Goal: Task Accomplishment & Management: Use online tool/utility

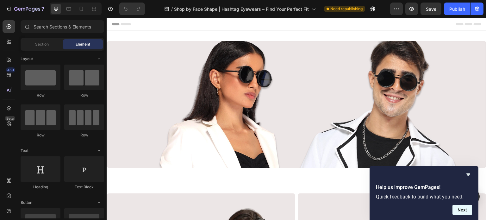
click at [465, 213] on button "Next" at bounding box center [463, 210] width 20 height 10
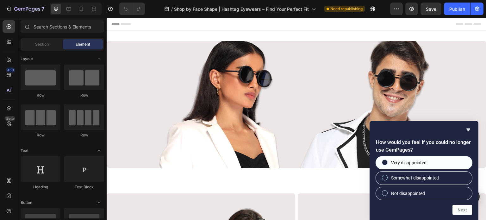
click at [393, 166] on span "Very disappointed" at bounding box center [408, 163] width 35 height 6
click at [387, 165] on input "Very disappointed" at bounding box center [385, 163] width 4 height 4
radio input "true"
drag, startPoint x: 453, startPoint y: 207, endPoint x: 460, endPoint y: 210, distance: 6.8
click at [454, 207] on button "Next" at bounding box center [463, 210] width 20 height 10
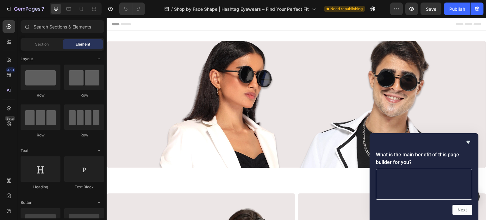
click at [423, 186] on textarea at bounding box center [424, 184] width 96 height 31
type textarea "customize the page more rapidly"
click at [465, 210] on button "Next" at bounding box center [463, 210] width 20 height 10
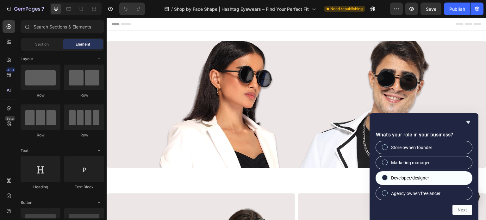
click at [425, 179] on span "Developer/designer" at bounding box center [410, 178] width 38 height 6
click at [387, 179] on input "Developer/designer" at bounding box center [385, 178] width 4 height 4
radio input "true"
click at [461, 209] on button "Next" at bounding box center [463, 210] width 20 height 10
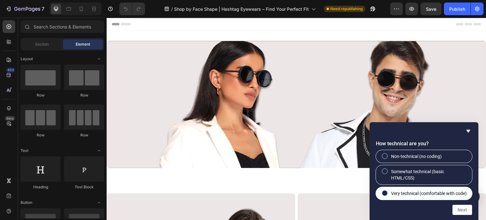
click at [410, 190] on span "Very technical (comfortable with code)" at bounding box center [429, 193] width 76 height 6
click at [387, 191] on input "Very technical (comfortable with code)" at bounding box center [385, 193] width 4 height 4
radio input "true"
click at [463, 210] on button "Next" at bounding box center [463, 210] width 20 height 10
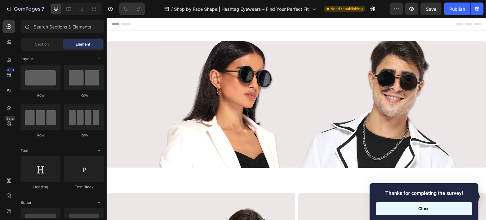
click at [420, 205] on button "Close" at bounding box center [424, 208] width 96 height 13
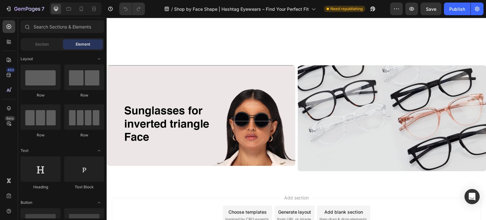
scroll to position [586, 0]
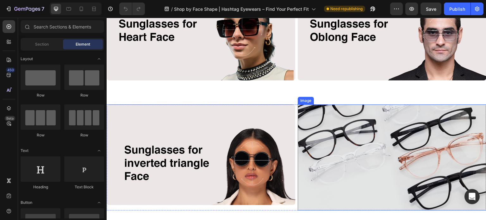
click at [373, 161] on img at bounding box center [392, 157] width 189 height 106
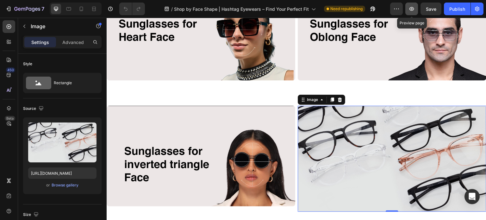
click at [414, 9] on icon "button" at bounding box center [412, 9] width 5 height 4
click at [93, 9] on icon at bounding box center [93, 9] width 2 height 2
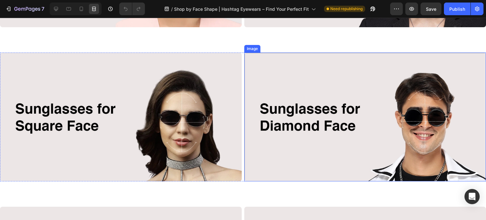
scroll to position [301, 0]
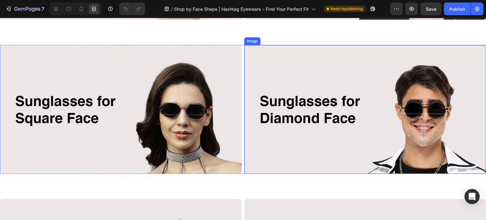
click at [287, 140] on img at bounding box center [365, 109] width 242 height 129
click at [57, 11] on icon at bounding box center [56, 9] width 6 height 6
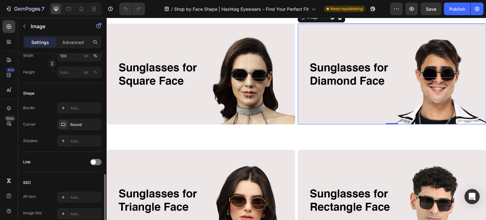
scroll to position [277, 0]
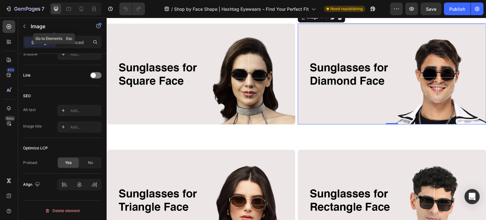
click at [74, 35] on div "Image" at bounding box center [54, 27] width 72 height 18
click at [72, 40] on p "Advanced" at bounding box center [73, 42] width 22 height 7
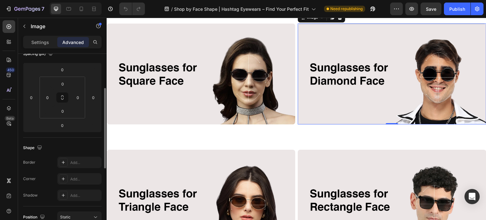
scroll to position [0, 0]
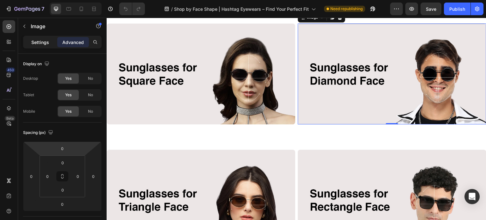
click at [47, 41] on p "Settings" at bounding box center [40, 42] width 18 height 7
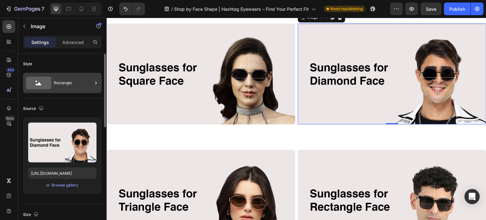
click at [40, 87] on icon at bounding box center [38, 83] width 25 height 13
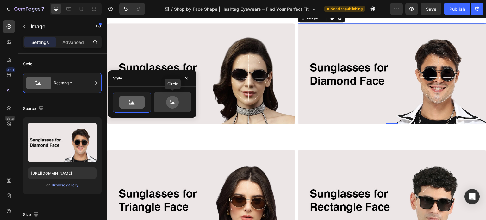
click at [167, 101] on icon at bounding box center [172, 102] width 13 height 13
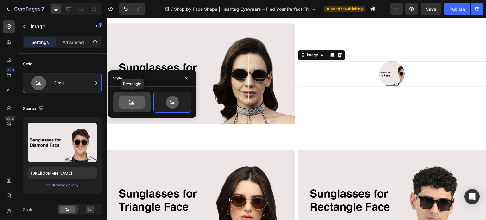
click at [130, 104] on icon at bounding box center [131, 102] width 25 height 13
type input "100"
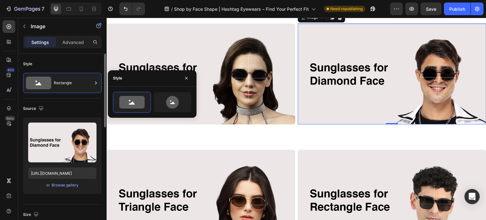
click at [62, 107] on div "Source" at bounding box center [62, 109] width 79 height 10
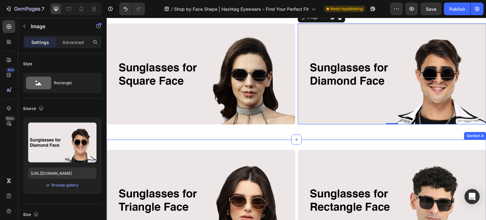
click at [227, 140] on div "Image Image Row Section 4" at bounding box center [297, 203] width 380 height 126
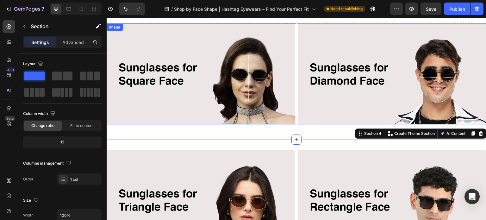
click at [231, 112] on img at bounding box center [201, 73] width 189 height 101
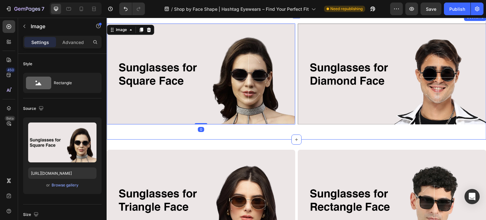
click at [297, 128] on div "Image 0 Image Row Section 3" at bounding box center [297, 76] width 380 height 126
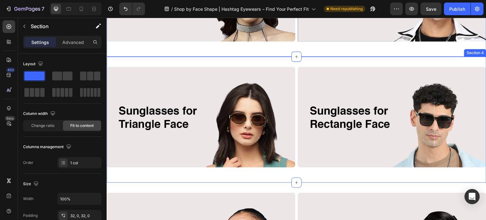
scroll to position [396, 0]
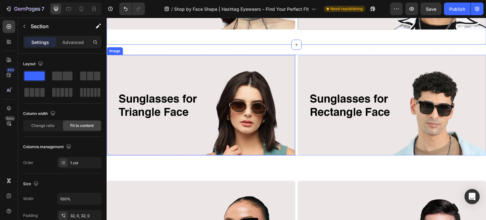
click at [261, 129] on img at bounding box center [201, 105] width 189 height 101
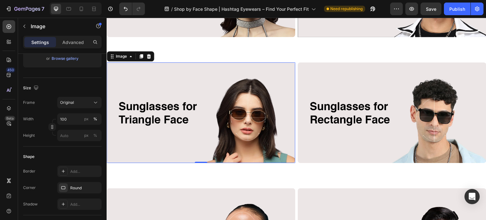
scroll to position [428, 0]
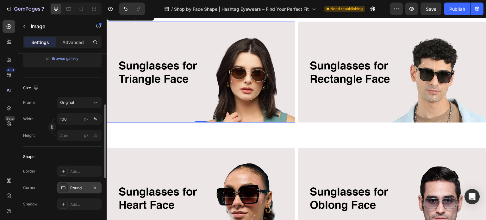
click at [71, 187] on div "Round" at bounding box center [79, 188] width 18 height 6
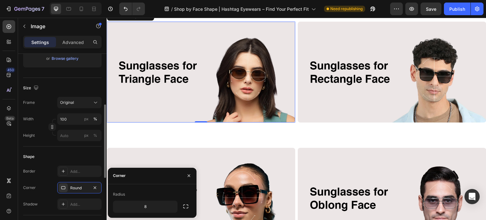
click at [47, 173] on div "Border Add..." at bounding box center [62, 171] width 79 height 11
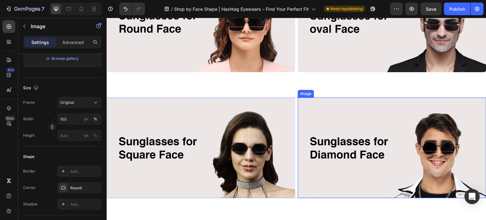
scroll to position [222, 0]
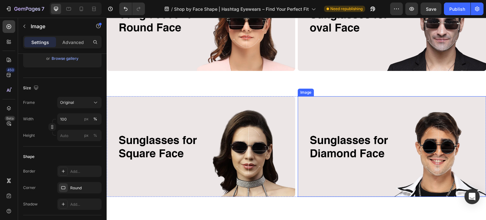
click at [330, 144] on img at bounding box center [392, 146] width 189 height 101
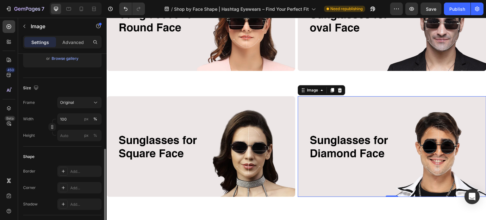
scroll to position [158, 0]
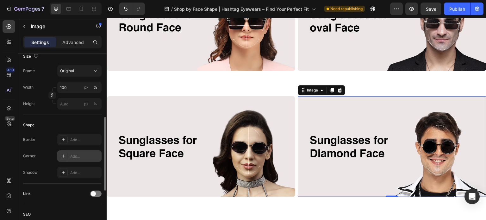
click at [67, 154] on div at bounding box center [63, 156] width 9 height 9
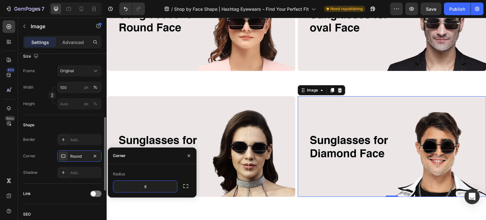
click at [48, 137] on div "Border Add..." at bounding box center [62, 139] width 79 height 11
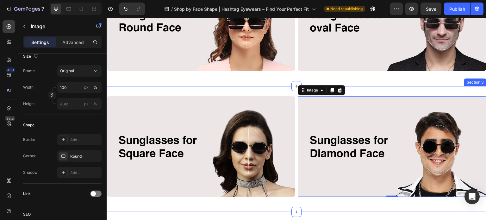
click at [279, 200] on div "Image Image 0 Row Section 3" at bounding box center [297, 149] width 380 height 126
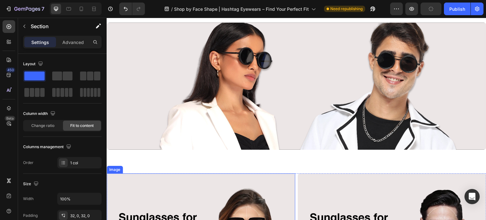
scroll to position [0, 0]
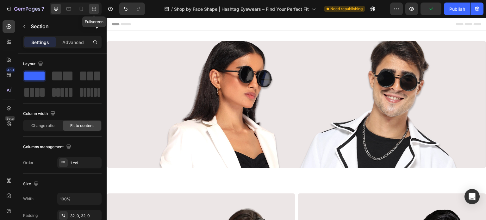
click at [93, 12] on div at bounding box center [94, 9] width 10 height 10
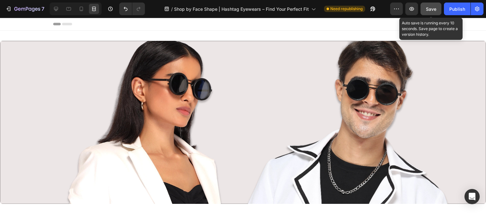
click at [431, 10] on span "Save" at bounding box center [431, 8] width 10 height 5
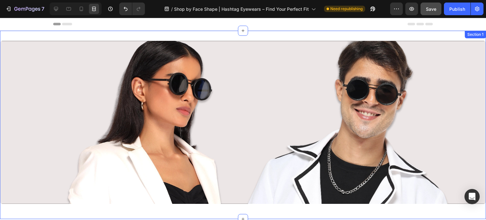
click at [99, 34] on div "Image Row Section 1" at bounding box center [243, 125] width 486 height 188
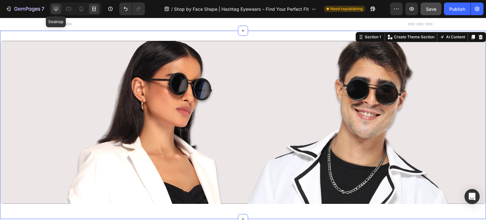
click at [59, 8] on div at bounding box center [56, 9] width 10 height 10
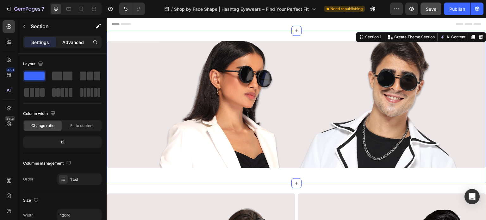
click at [69, 40] on p "Advanced" at bounding box center [73, 42] width 22 height 7
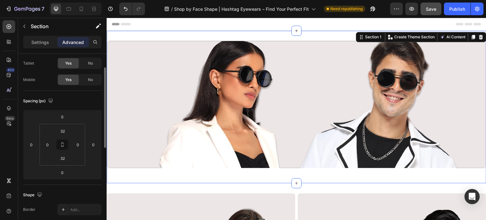
scroll to position [63, 0]
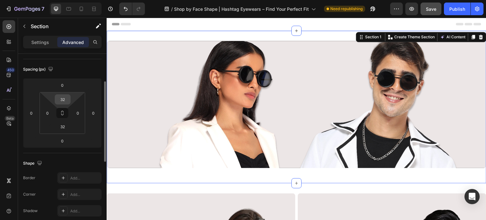
click at [67, 96] on input "32" at bounding box center [62, 99] width 13 height 9
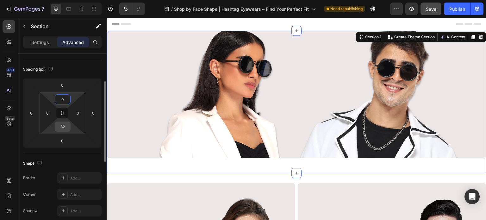
type input "0"
click at [65, 123] on input "32" at bounding box center [62, 126] width 13 height 9
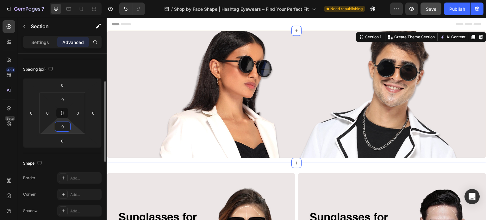
type input "0"
click at [26, 152] on div "Spacing (px) 0 0 0 0 0 0 0 0" at bounding box center [62, 106] width 79 height 94
click at [96, 9] on icon at bounding box center [94, 9] width 6 height 6
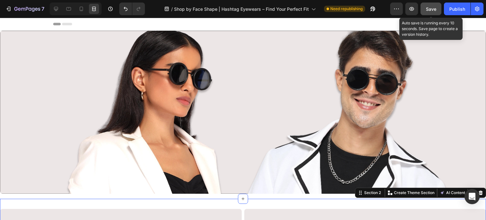
click at [428, 12] on div "Save" at bounding box center [431, 9] width 10 height 7
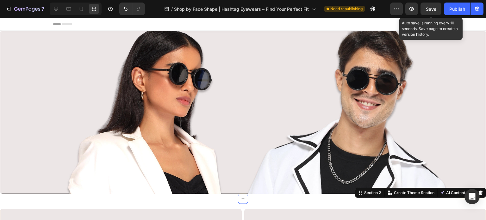
click at [435, 6] on span "Save" at bounding box center [431, 8] width 10 height 5
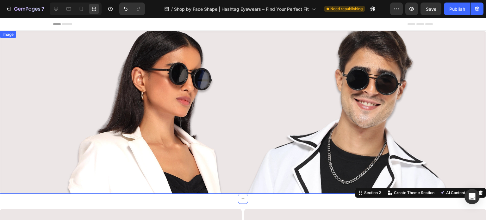
click at [224, 116] on img at bounding box center [243, 112] width 486 height 163
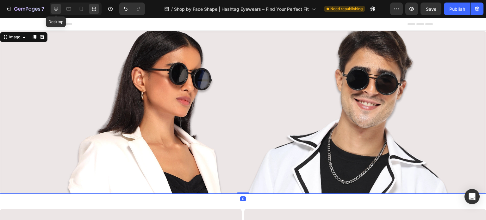
click at [60, 7] on div at bounding box center [56, 9] width 10 height 10
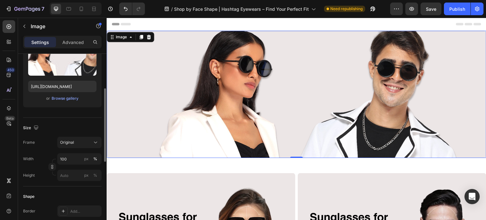
scroll to position [182, 0]
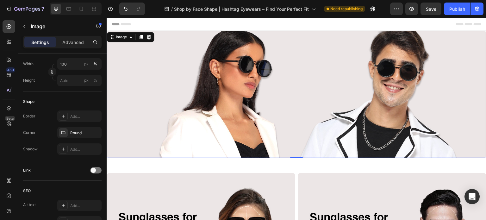
click at [214, 120] on img at bounding box center [297, 94] width 380 height 127
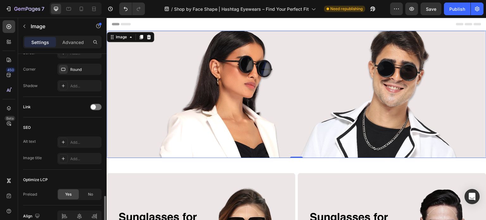
scroll to position [277, 0]
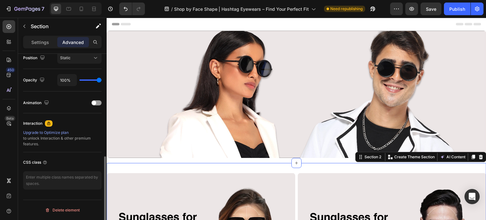
scroll to position [0, 0]
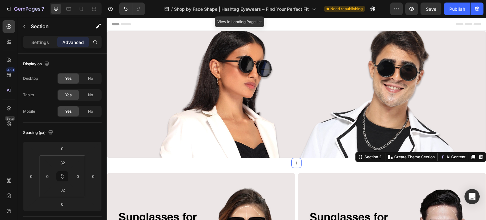
click at [236, 88] on img at bounding box center [297, 94] width 380 height 127
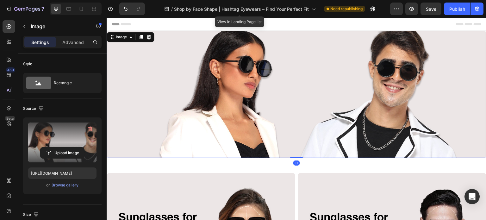
scroll to position [158, 0]
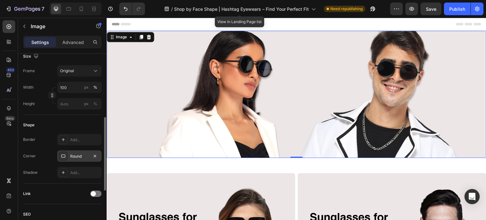
click at [67, 154] on div at bounding box center [63, 156] width 9 height 9
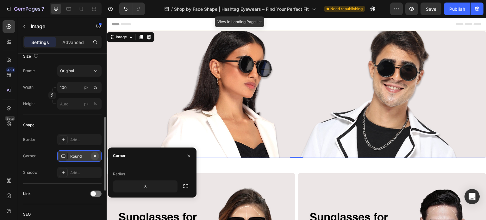
click at [98, 154] on button "button" at bounding box center [95, 156] width 8 height 8
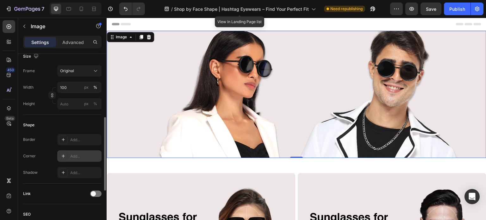
click at [50, 155] on div "Corner Add..." at bounding box center [62, 155] width 79 height 11
click at [94, 11] on icon at bounding box center [94, 9] width 6 height 6
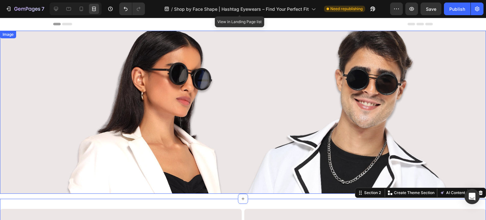
click at [39, 137] on img at bounding box center [243, 112] width 486 height 163
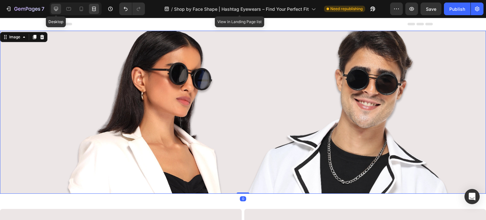
click at [57, 9] on icon at bounding box center [56, 9] width 6 height 6
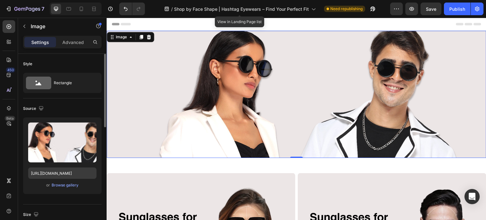
scroll to position [95, 0]
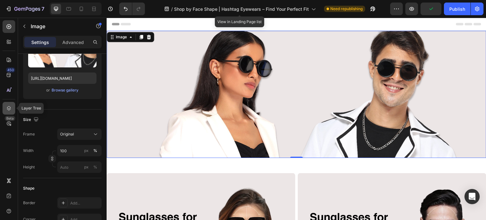
click at [8, 108] on icon at bounding box center [9, 108] width 4 height 4
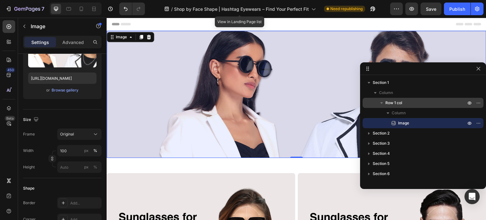
click at [394, 98] on div "Row 1 col" at bounding box center [423, 103] width 116 height 10
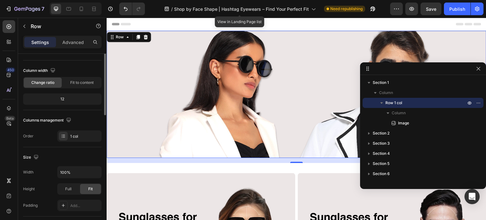
scroll to position [0, 0]
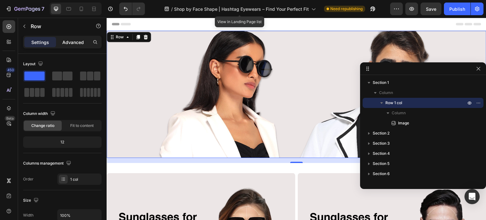
click at [75, 41] on p "Advanced" at bounding box center [73, 42] width 22 height 7
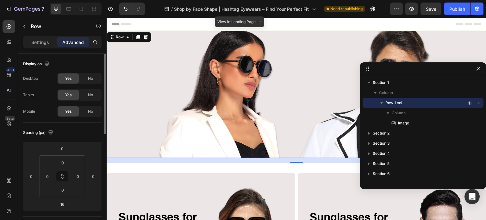
click at [37, 43] on p "Settings" at bounding box center [40, 42] width 18 height 7
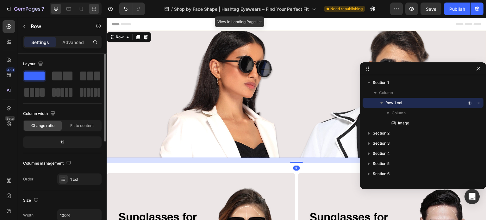
click at [95, 10] on icon at bounding box center [94, 9] width 6 height 6
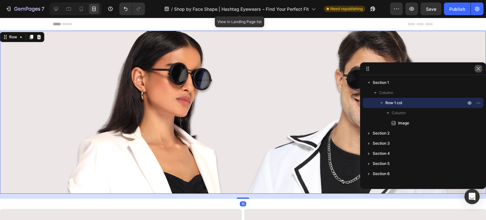
click at [480, 70] on icon "button" at bounding box center [478, 68] width 5 height 5
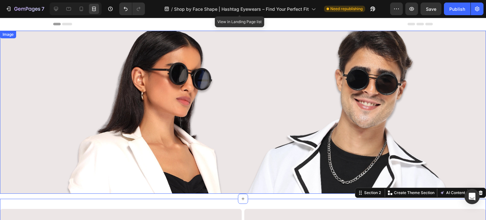
click at [362, 128] on img at bounding box center [243, 112] width 486 height 163
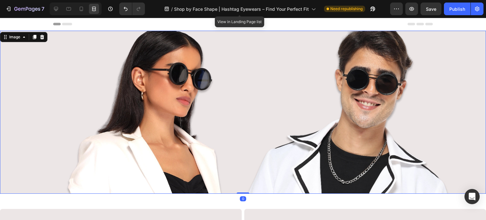
click at [83, 63] on img at bounding box center [243, 112] width 486 height 163
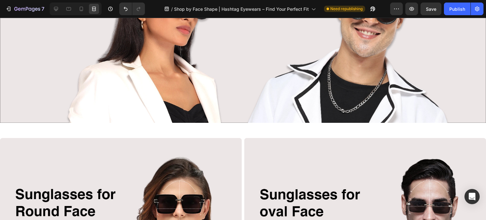
scroll to position [158, 0]
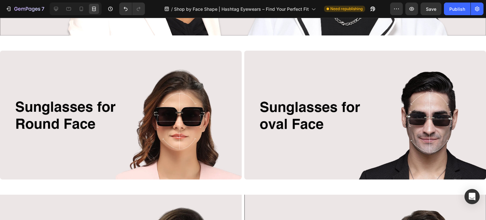
click at [28, 101] on img at bounding box center [121, 115] width 242 height 129
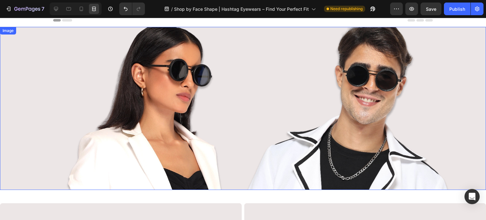
scroll to position [0, 0]
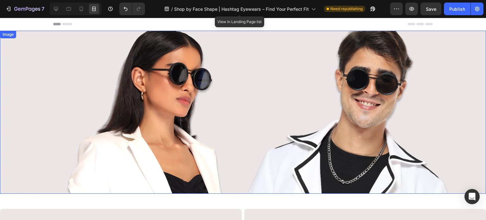
click at [65, 167] on img at bounding box center [243, 112] width 486 height 163
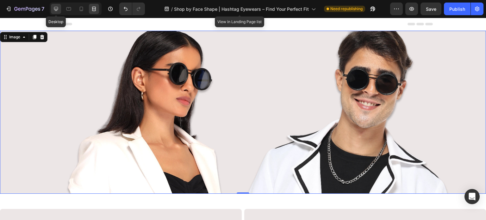
click at [57, 13] on div at bounding box center [56, 9] width 10 height 10
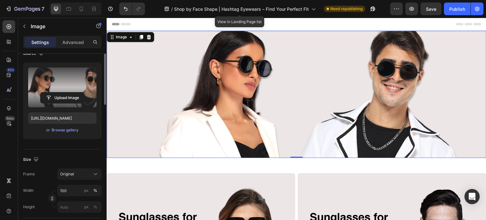
scroll to position [23, 0]
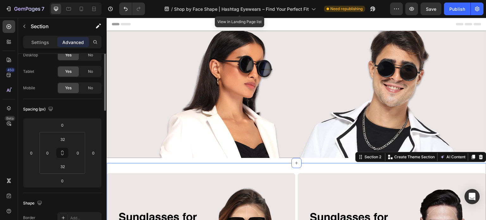
scroll to position [0, 0]
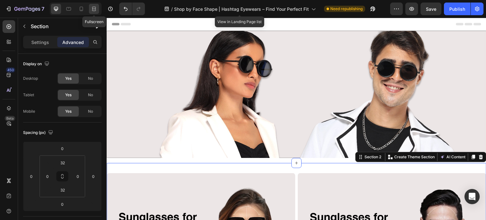
click at [93, 8] on icon at bounding box center [93, 9] width 2 height 2
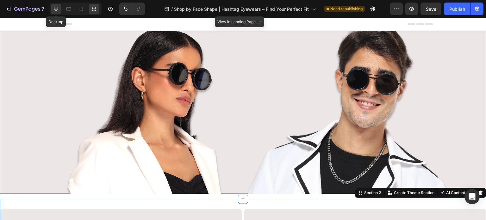
click at [57, 9] on icon at bounding box center [56, 9] width 4 height 4
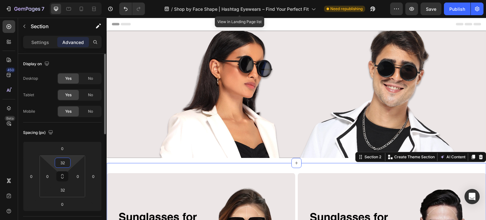
click at [65, 163] on input "32" at bounding box center [62, 162] width 13 height 9
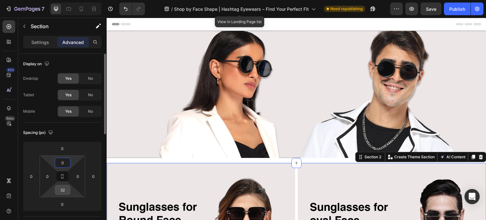
type input "0"
click at [66, 191] on input "32" at bounding box center [62, 189] width 13 height 9
type input "0"
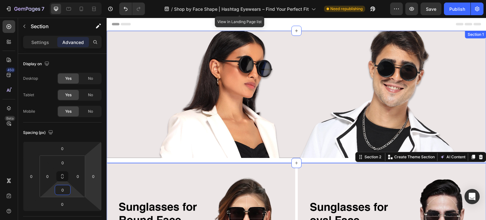
click at [139, 158] on div "Image Row" at bounding box center [297, 97] width 380 height 132
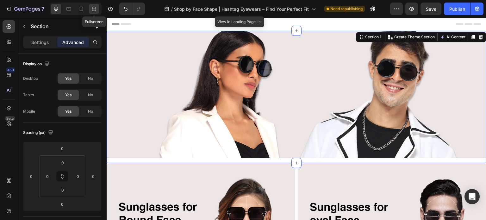
click at [93, 10] on icon at bounding box center [94, 9] width 6 height 6
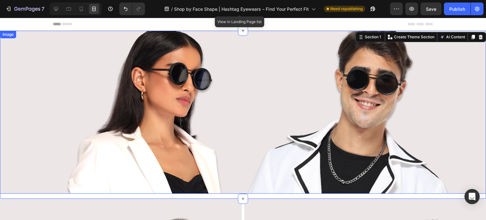
click at [73, 119] on img at bounding box center [243, 112] width 486 height 163
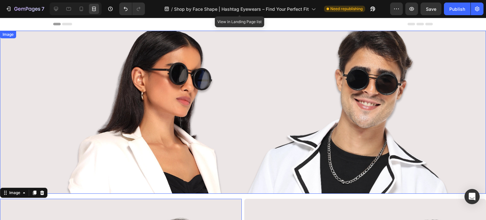
click at [114, 137] on img at bounding box center [243, 112] width 486 height 163
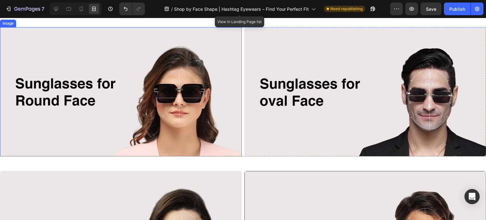
scroll to position [222, 0]
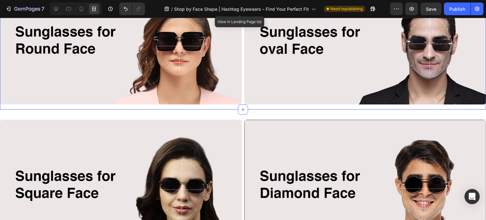
click at [211, 106] on div "Image Image Row" at bounding box center [243, 42] width 486 height 134
click at [55, 7] on icon at bounding box center [56, 9] width 4 height 4
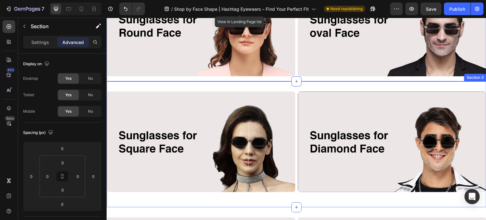
click at [147, 82] on div "Image Image Row Section 3" at bounding box center [297, 144] width 380 height 126
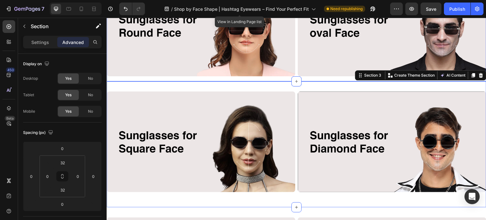
click at [155, 77] on div "Image Image Row" at bounding box center [297, 28] width 380 height 106
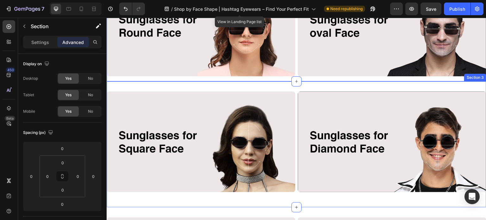
click at [157, 85] on div "Image Image Row Section 3" at bounding box center [297, 144] width 380 height 126
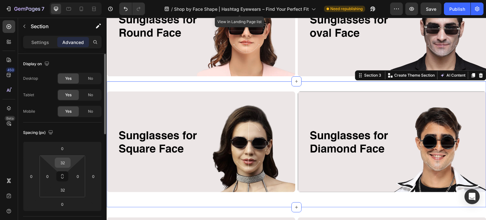
click at [66, 160] on input "32" at bounding box center [62, 162] width 13 height 9
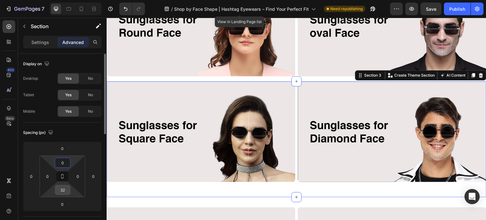
type input "0"
click at [66, 190] on input "32" at bounding box center [62, 189] width 13 height 9
type input "0"
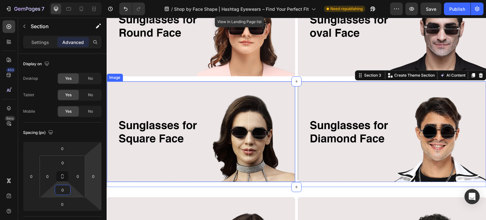
scroll to position [253, 0]
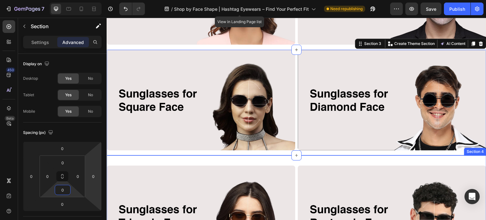
click at [157, 156] on div "Image Image Row Section 4" at bounding box center [297, 218] width 380 height 126
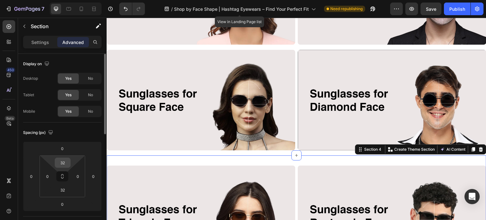
click at [66, 162] on input "32" at bounding box center [62, 162] width 13 height 9
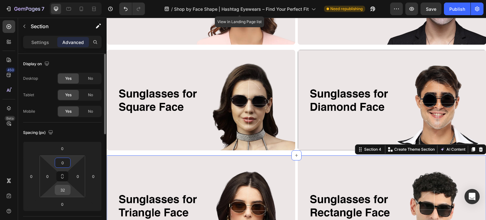
type input "0"
click at [65, 190] on input "32" at bounding box center [62, 189] width 13 height 9
type input "0"
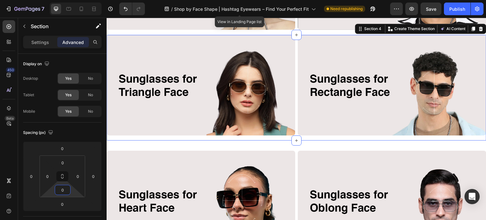
scroll to position [380, 0]
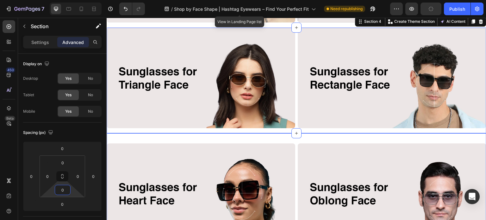
click at [165, 137] on div "Image Image Row Section 5" at bounding box center [297, 209] width 380 height 153
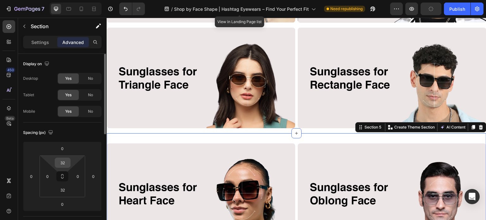
click at [65, 164] on input "32" at bounding box center [62, 162] width 13 height 9
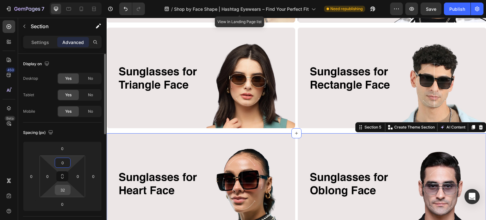
type input "0"
click at [65, 190] on input "32" at bounding box center [62, 189] width 13 height 9
type input "0"
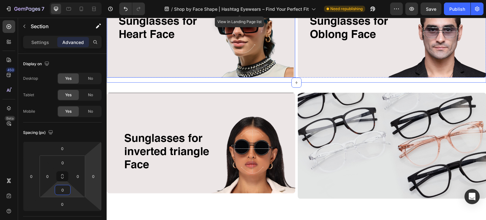
scroll to position [538, 0]
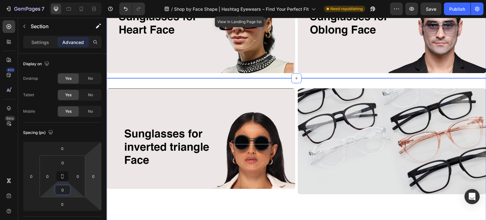
click at [192, 81] on div "Image Image Row Section 6" at bounding box center [297, 158] width 380 height 160
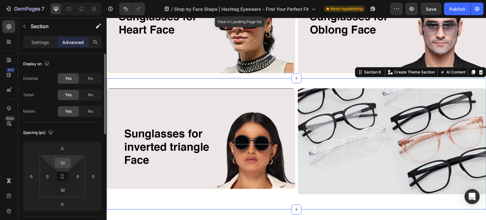
click at [62, 162] on input "32" at bounding box center [62, 162] width 13 height 9
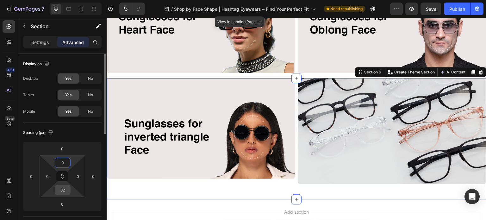
type input "0"
click at [65, 188] on input "32" at bounding box center [62, 189] width 13 height 9
type input "0"
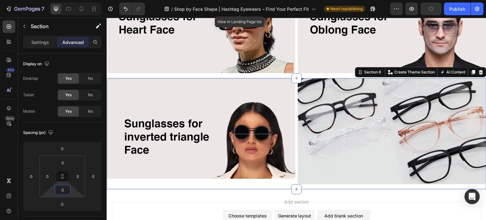
drag, startPoint x: 134, startPoint y: 193, endPoint x: 150, endPoint y: 169, distance: 29.0
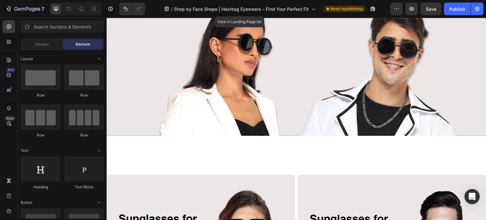
scroll to position [0, 0]
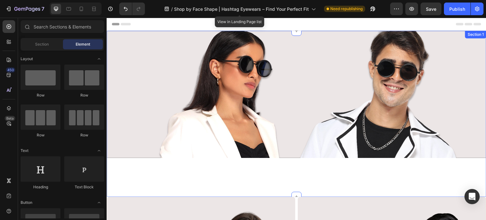
click at [171, 181] on div "Image Row" at bounding box center [297, 114] width 380 height 166
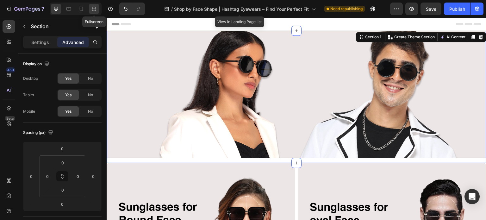
click at [93, 9] on icon at bounding box center [93, 9] width 2 height 2
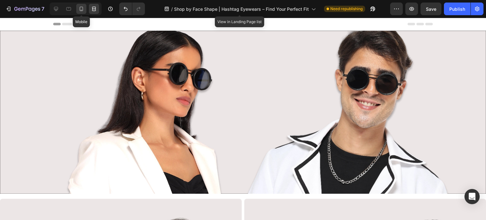
click at [77, 8] on div at bounding box center [81, 9] width 10 height 10
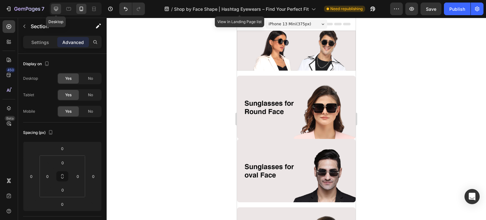
click at [57, 9] on icon at bounding box center [56, 9] width 6 height 6
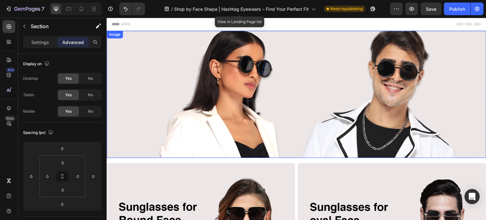
click at [170, 99] on img at bounding box center [297, 94] width 380 height 127
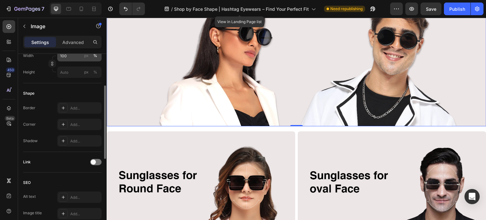
scroll to position [158, 0]
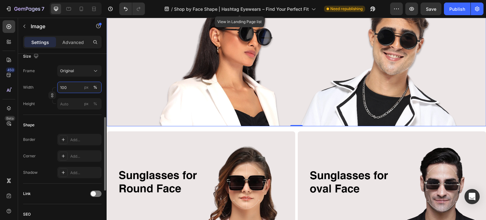
click at [75, 89] on input "100" at bounding box center [79, 87] width 44 height 11
click at [48, 119] on div "Shape Border Add... Corner Add... Shadow Add..." at bounding box center [62, 149] width 79 height 69
click at [71, 85] on input "100" at bounding box center [79, 87] width 44 height 11
click at [67, 121] on div "Shape" at bounding box center [62, 125] width 79 height 10
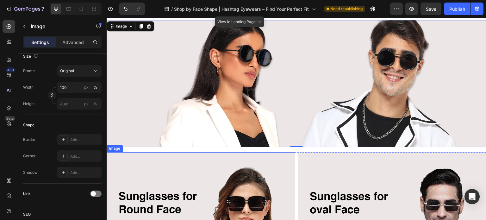
scroll to position [0, 0]
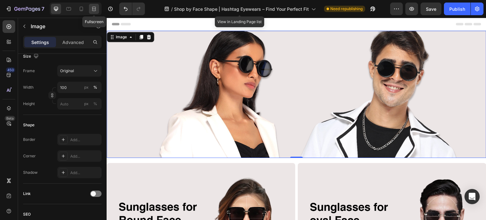
click at [93, 12] on div at bounding box center [94, 9] width 10 height 10
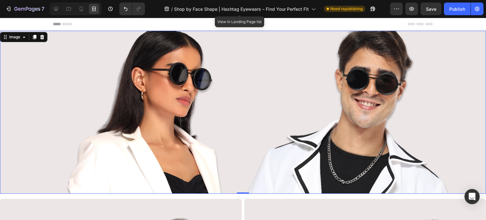
click at [85, 113] on img at bounding box center [243, 112] width 486 height 163
click at [56, 8] on icon at bounding box center [56, 9] width 6 height 6
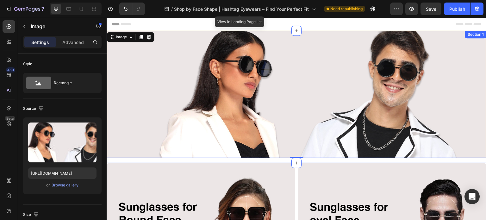
click at [120, 158] on div "Image 0 Row" at bounding box center [297, 97] width 380 height 132
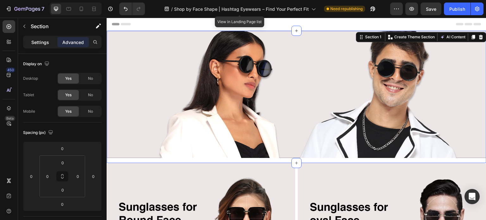
click at [43, 44] on p "Settings" at bounding box center [40, 42] width 18 height 7
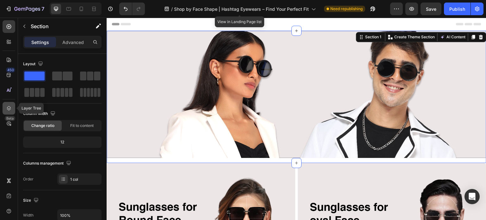
click at [8, 106] on icon at bounding box center [9, 108] width 6 height 6
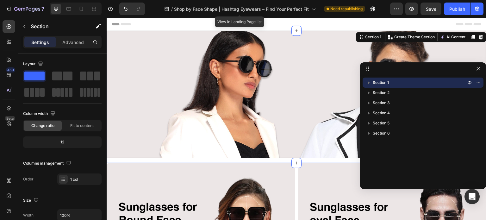
click at [368, 83] on icon "button" at bounding box center [369, 83] width 2 height 3
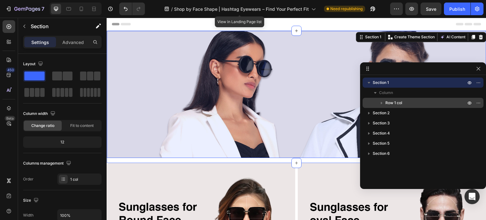
click at [383, 102] on icon "button" at bounding box center [382, 103] width 6 height 6
click at [392, 102] on span "Row 1 col" at bounding box center [394, 103] width 17 height 6
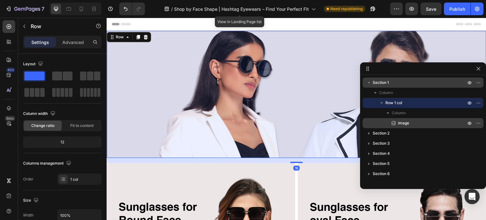
drag, startPoint x: 409, startPoint y: 122, endPoint x: 93, endPoint y: 120, distance: 316.3
click at [409, 122] on p "Image" at bounding box center [425, 123] width 69 height 6
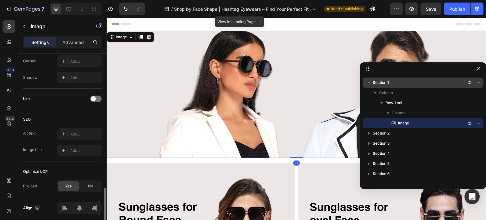
scroll to position [277, 0]
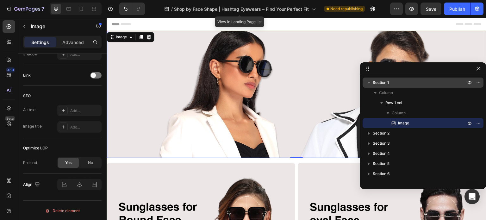
click at [160, 24] on div "Header" at bounding box center [297, 24] width 370 height 13
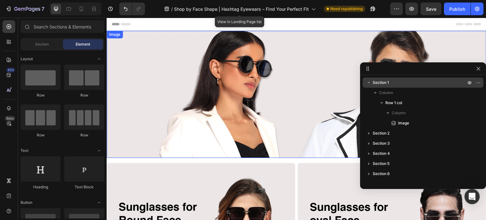
click at [178, 79] on img at bounding box center [297, 94] width 380 height 127
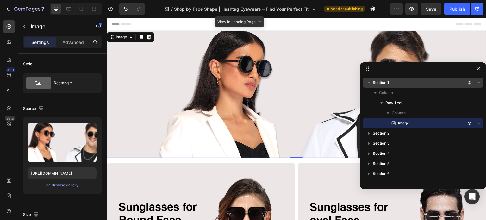
click at [161, 108] on img at bounding box center [297, 94] width 380 height 127
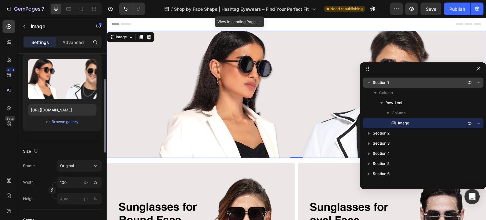
scroll to position [127, 0]
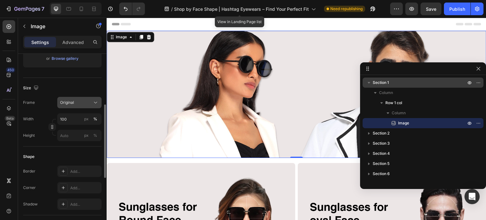
click at [86, 103] on div "Original" at bounding box center [75, 103] width 31 height 6
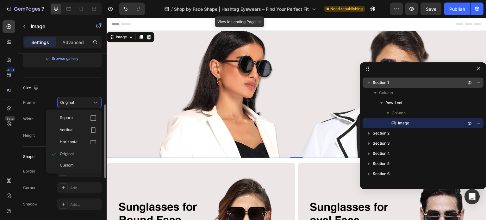
click at [41, 142] on div "Size Frame Original Square Vertical Horizontal Original Custom Width 100 px % H…" at bounding box center [62, 112] width 79 height 69
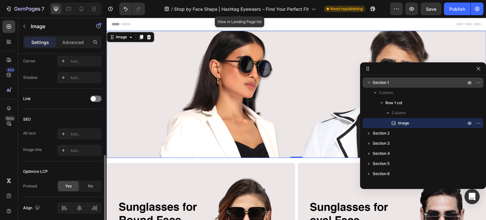
scroll to position [277, 0]
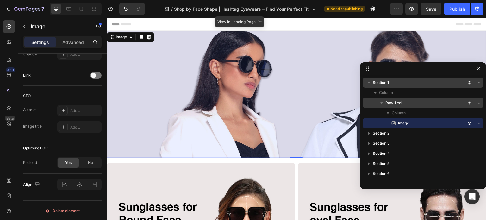
click at [409, 103] on p "Row 1 col" at bounding box center [427, 103] width 82 height 6
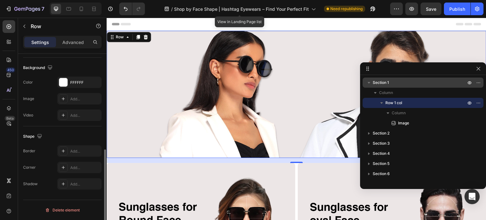
scroll to position [0, 0]
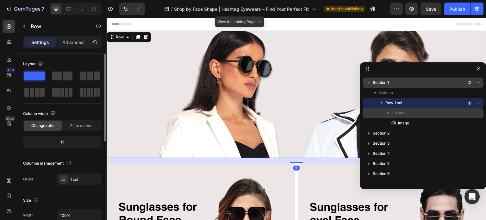
click at [405, 113] on span "Column" at bounding box center [399, 113] width 14 height 6
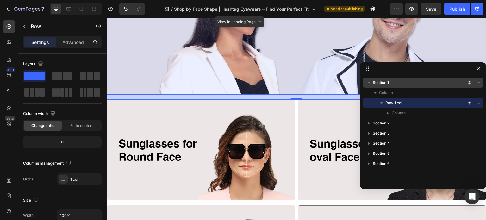
click at [387, 83] on span "Section 1" at bounding box center [381, 82] width 16 height 6
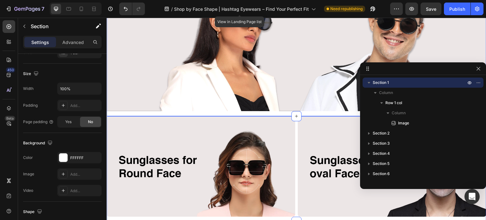
scroll to position [158, 0]
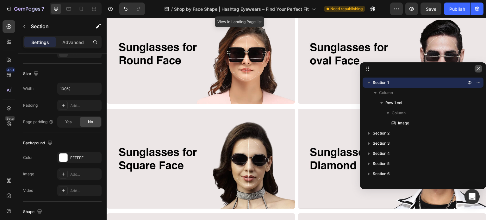
drag, startPoint x: 477, startPoint y: 68, endPoint x: 336, endPoint y: 55, distance: 141.4
click at [477, 68] on icon "button" at bounding box center [478, 68] width 5 height 5
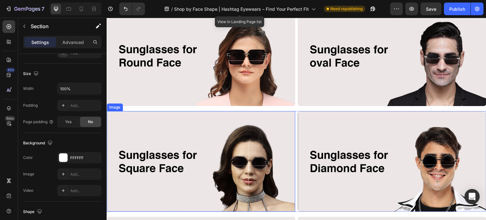
scroll to position [0, 0]
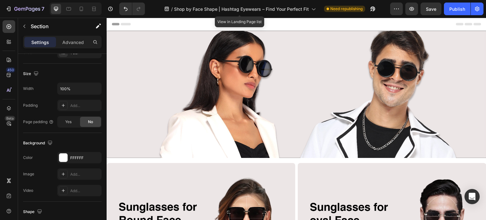
click at [293, 158] on div "Image Row" at bounding box center [297, 97] width 380 height 132
click at [95, 8] on icon at bounding box center [94, 9] width 6 height 6
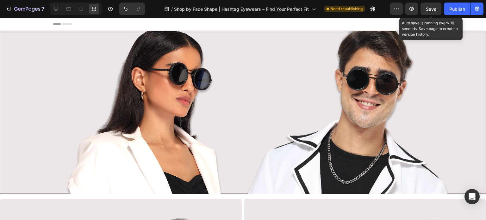
click at [431, 6] on div "Save" at bounding box center [431, 9] width 10 height 7
